Goal: Check status: Check status

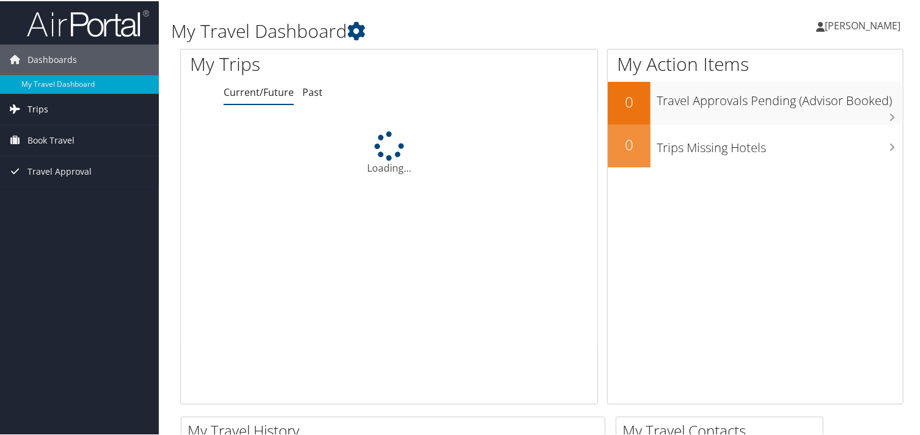
click at [38, 109] on span "Trips" at bounding box center [37, 108] width 21 height 31
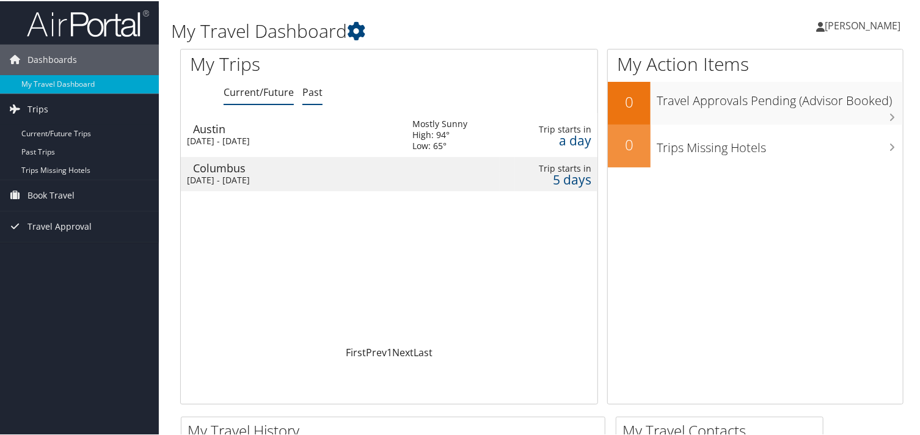
click at [309, 90] on link "Past" at bounding box center [312, 90] width 20 height 13
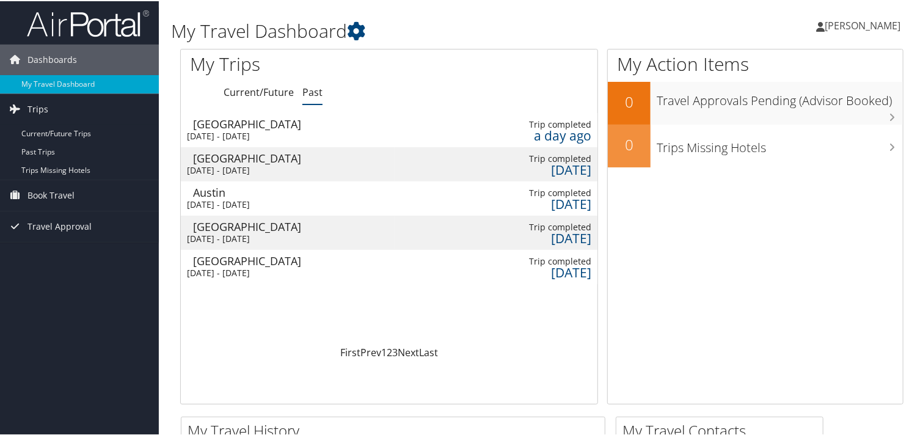
click at [264, 166] on div "[DATE] - [DATE]" at bounding box center [288, 169] width 202 height 11
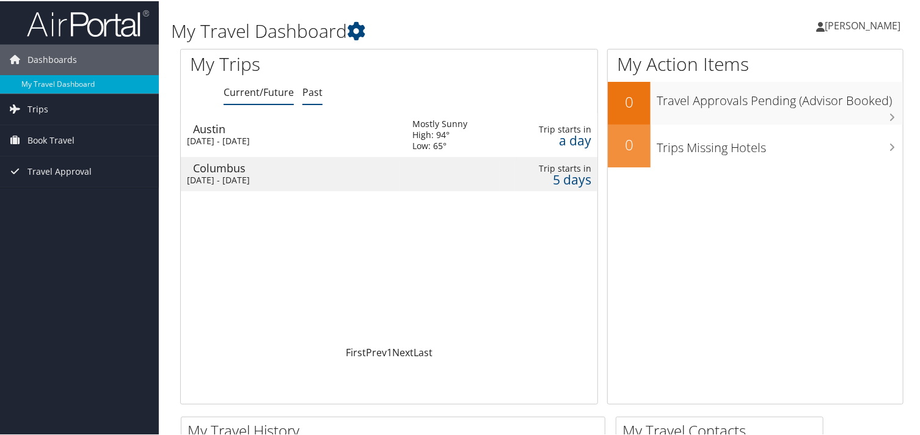
click at [310, 90] on link "Past" at bounding box center [312, 90] width 20 height 13
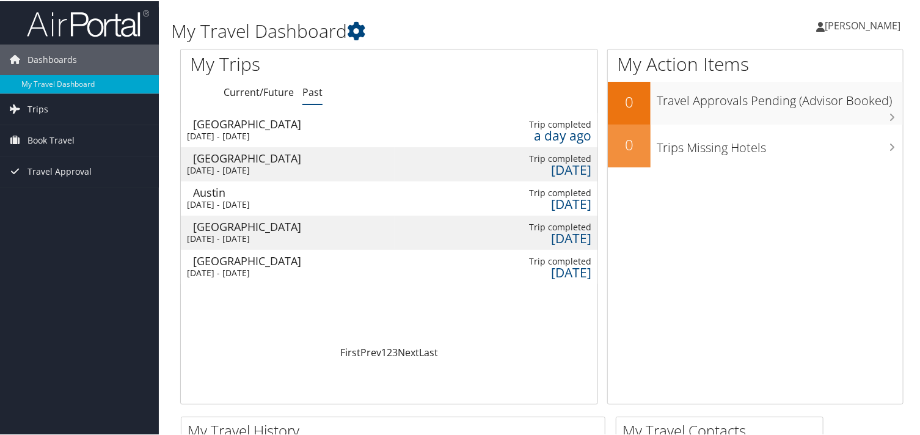
click at [254, 164] on div "[DATE] - [DATE]" at bounding box center [288, 169] width 202 height 11
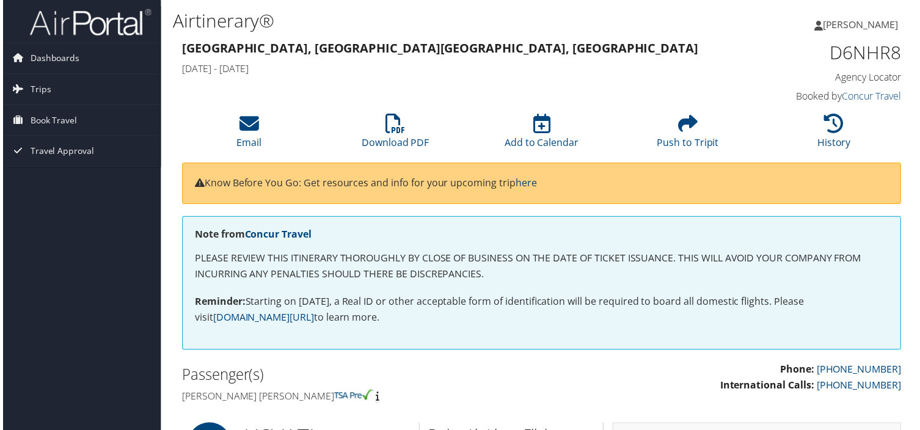
click at [623, 85] on div "[GEOGRAPHIC_DATA], [GEOGRAPHIC_DATA], [GEOGRAPHIC_DATA] [DATE] - [DATE] D6NHR8 …" at bounding box center [542, 73] width 742 height 70
click at [387, 126] on icon at bounding box center [395, 124] width 20 height 20
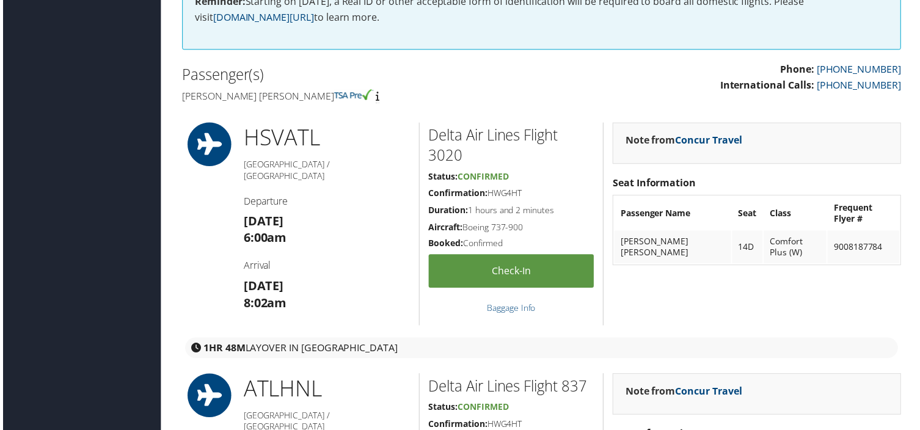
scroll to position [305, 0]
